Goal: Information Seeking & Learning: Learn about a topic

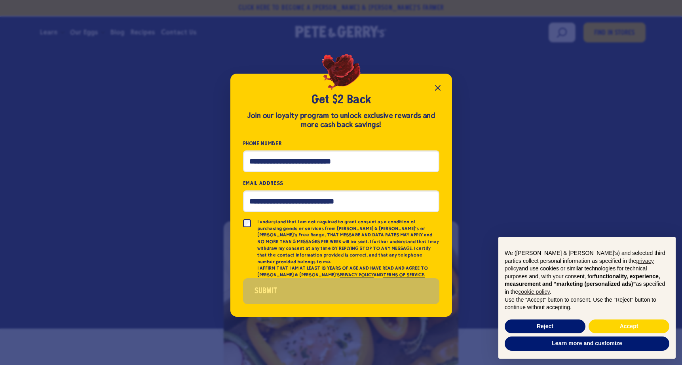
click at [439, 90] on icon "Close popup" at bounding box center [437, 87] width 5 height 5
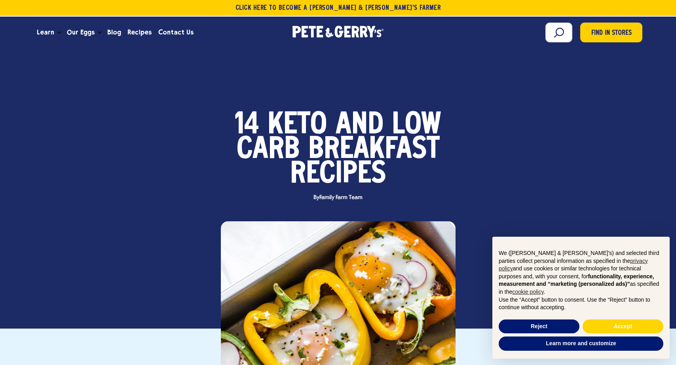
click at [380, 120] on span "and" at bounding box center [360, 125] width 48 height 25
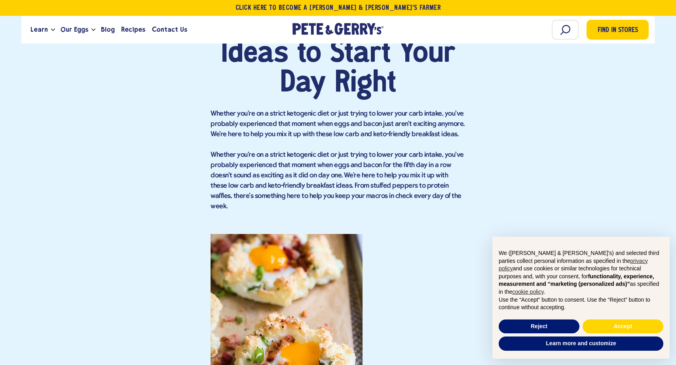
scroll to position [755, 0]
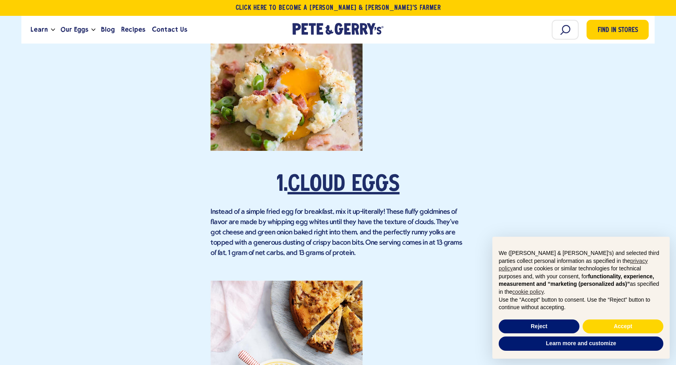
click at [384, 176] on link "Cloud Eggs" at bounding box center [344, 185] width 112 height 22
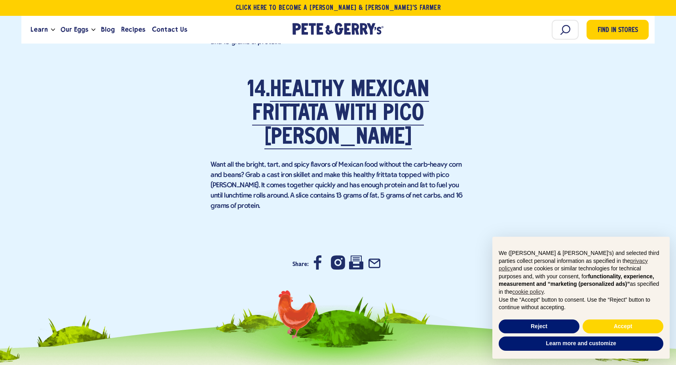
scroll to position [4998, 0]
